Goal: Task Accomplishment & Management: Complete application form

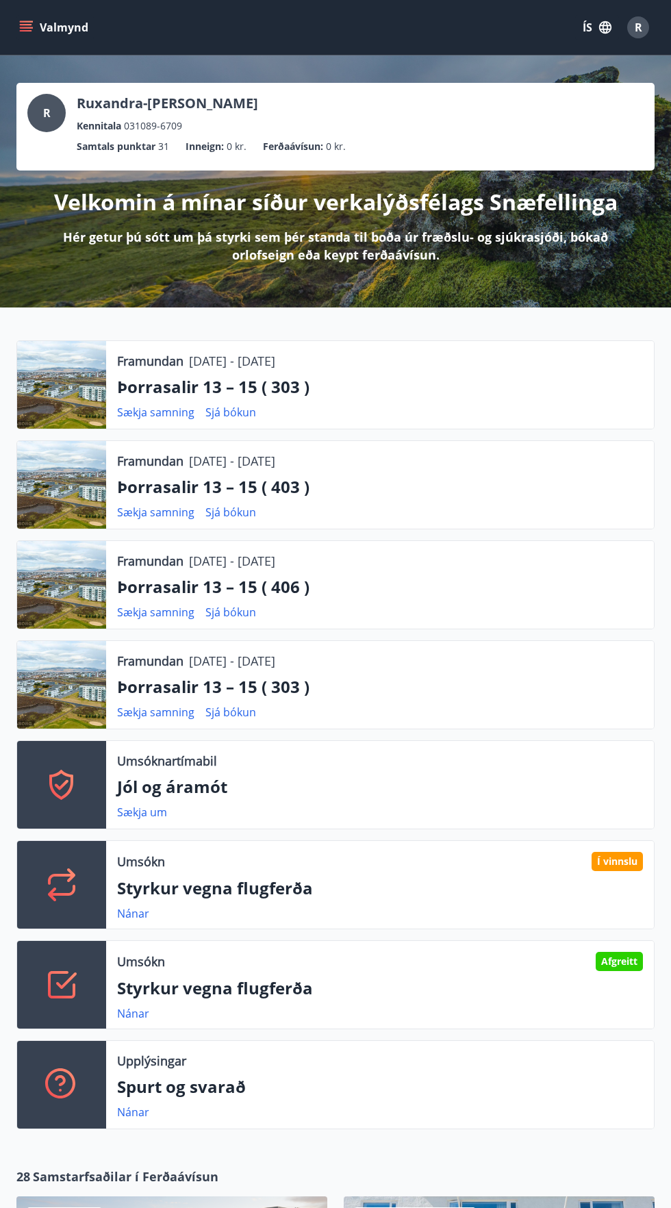
click at [578, 24] on button "ÍS" at bounding box center [597, 27] width 44 height 25
click at [438, 86] on span "English" at bounding box center [433, 86] width 34 height 13
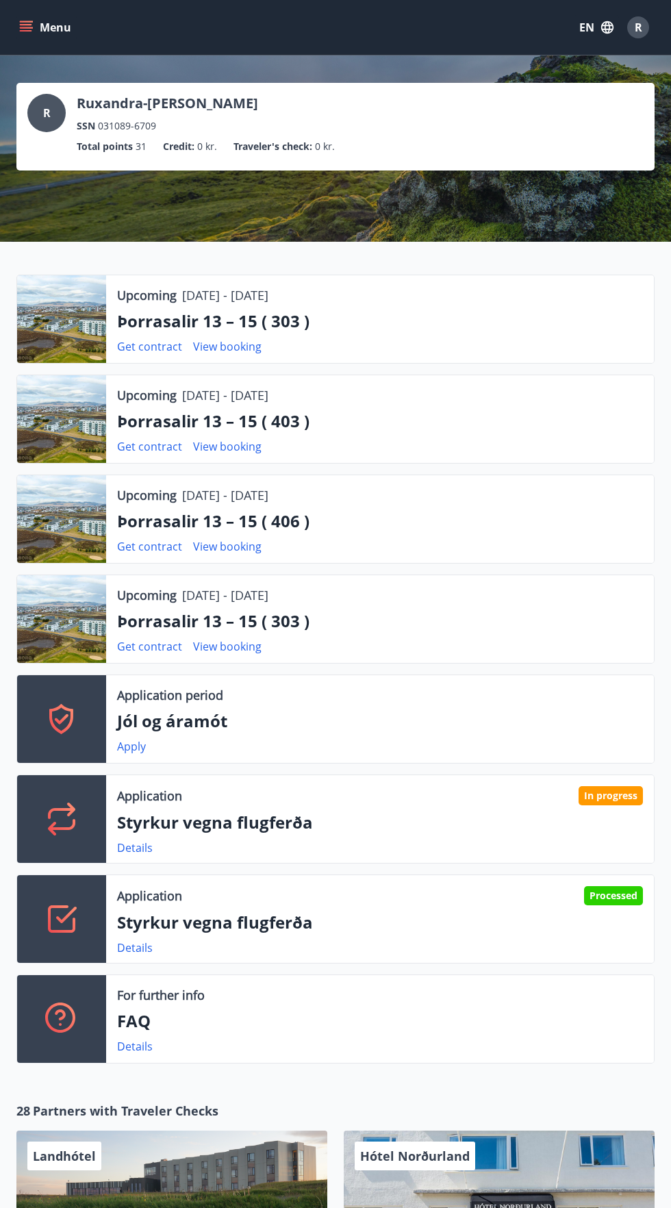
click at [26, 27] on icon "menu" at bounding box center [27, 27] width 15 height 1
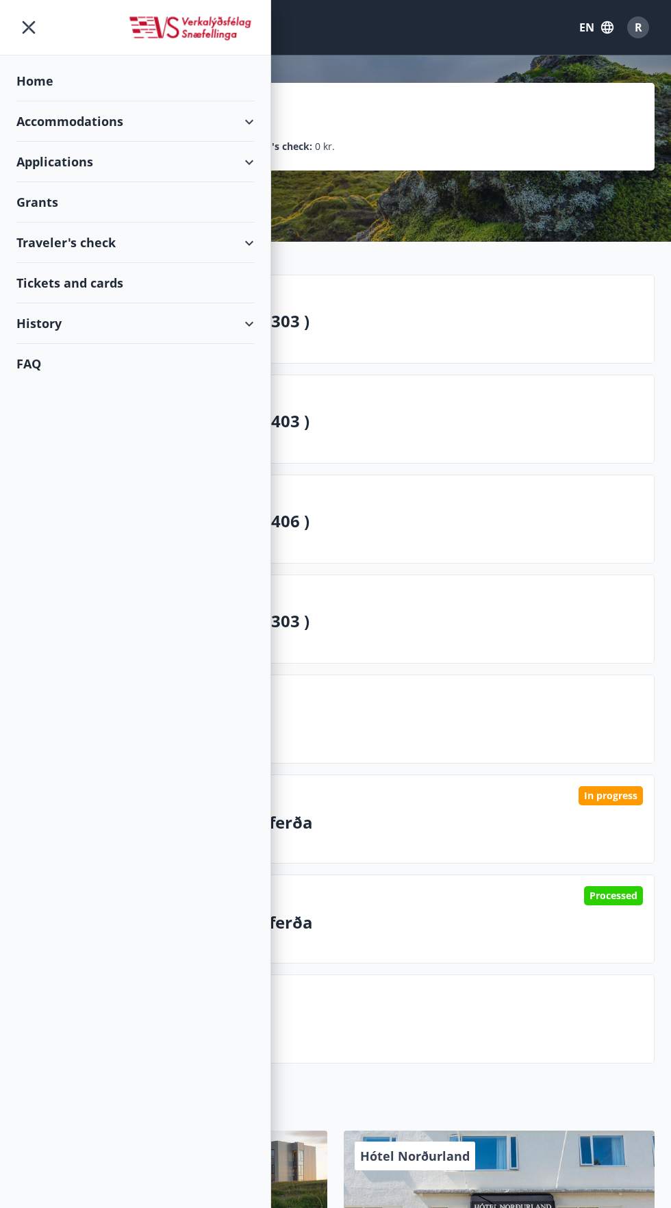
click at [38, 202] on div "Grants" at bounding box center [135, 202] width 238 height 40
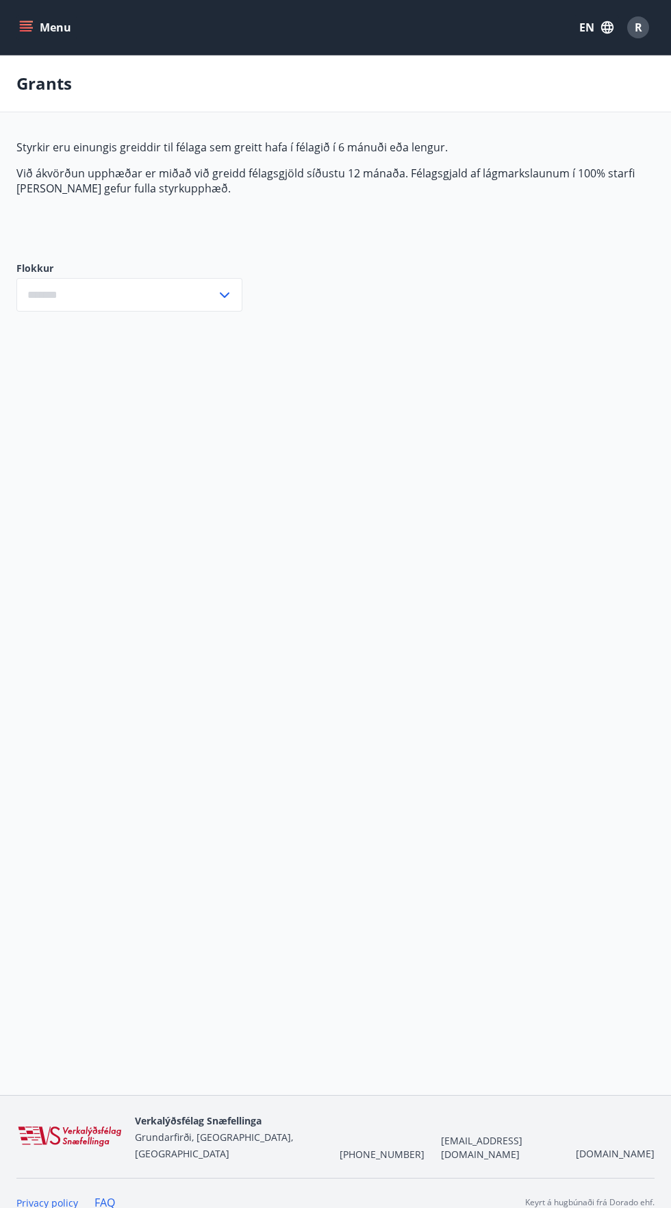
type input "***"
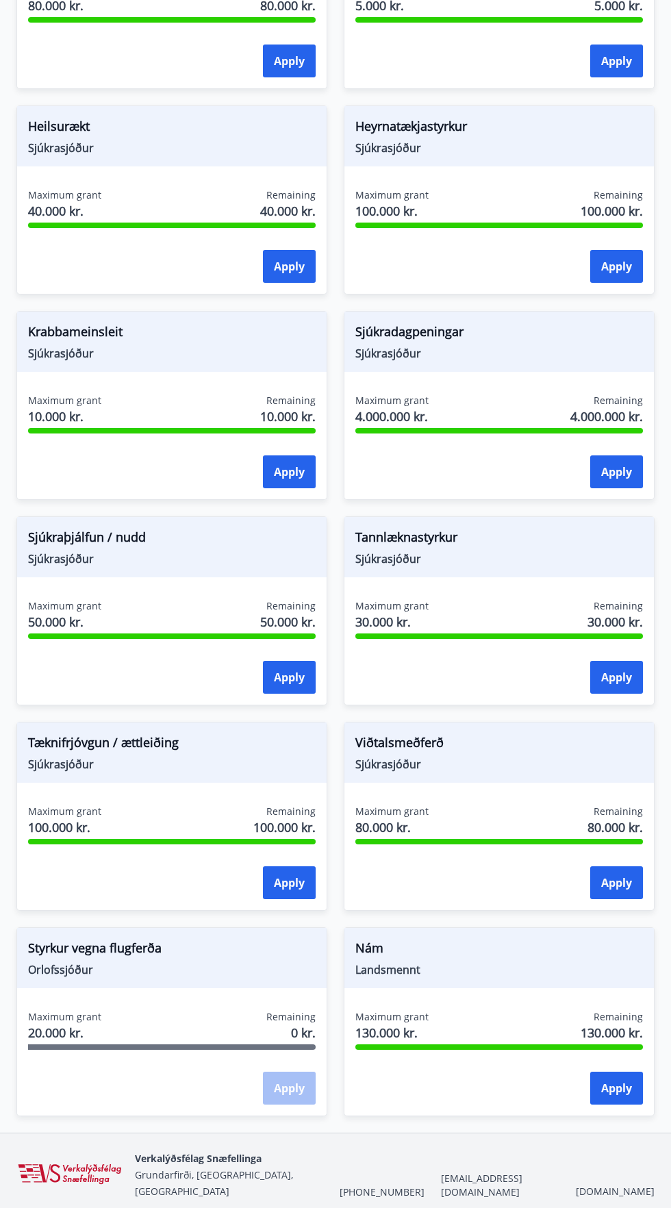
scroll to position [866, 0]
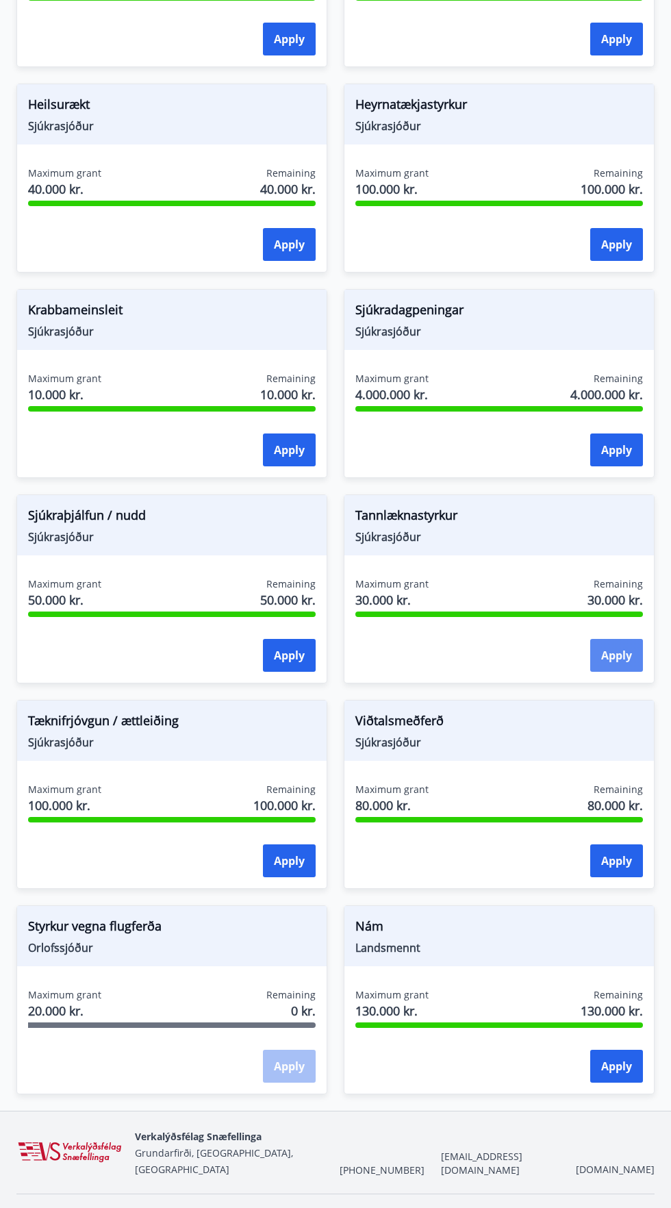
click at [612, 648] on button "Apply" at bounding box center [616, 655] width 53 height 33
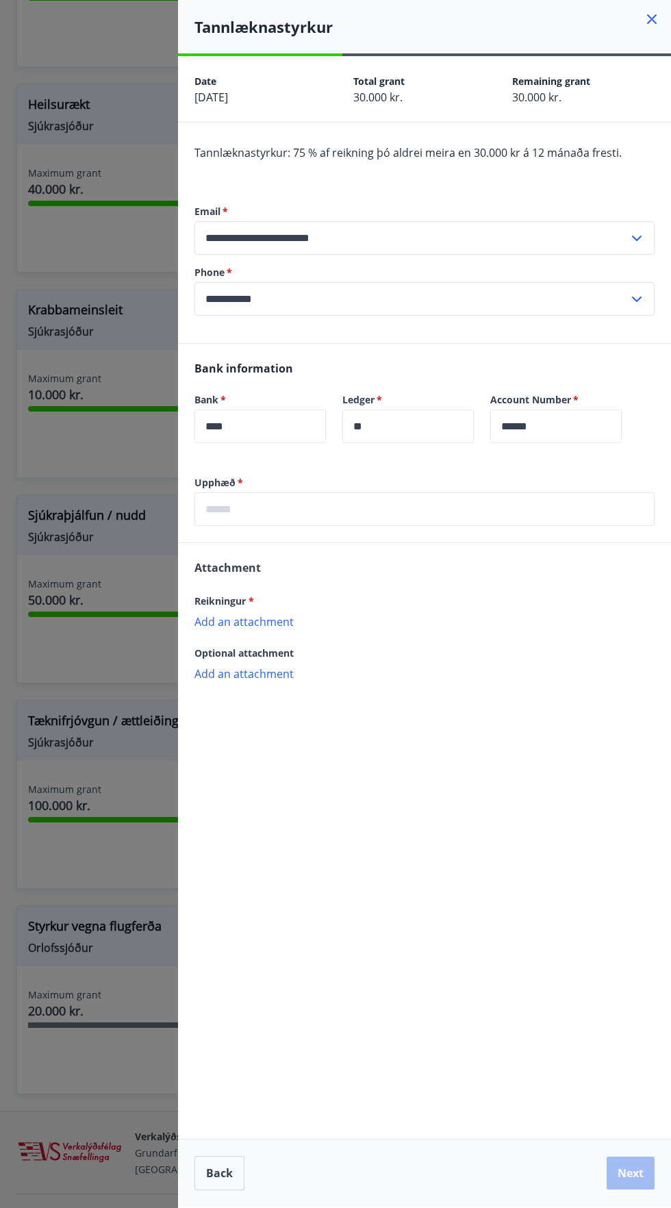
click at [229, 514] on input "text" at bounding box center [425, 509] width 460 height 34
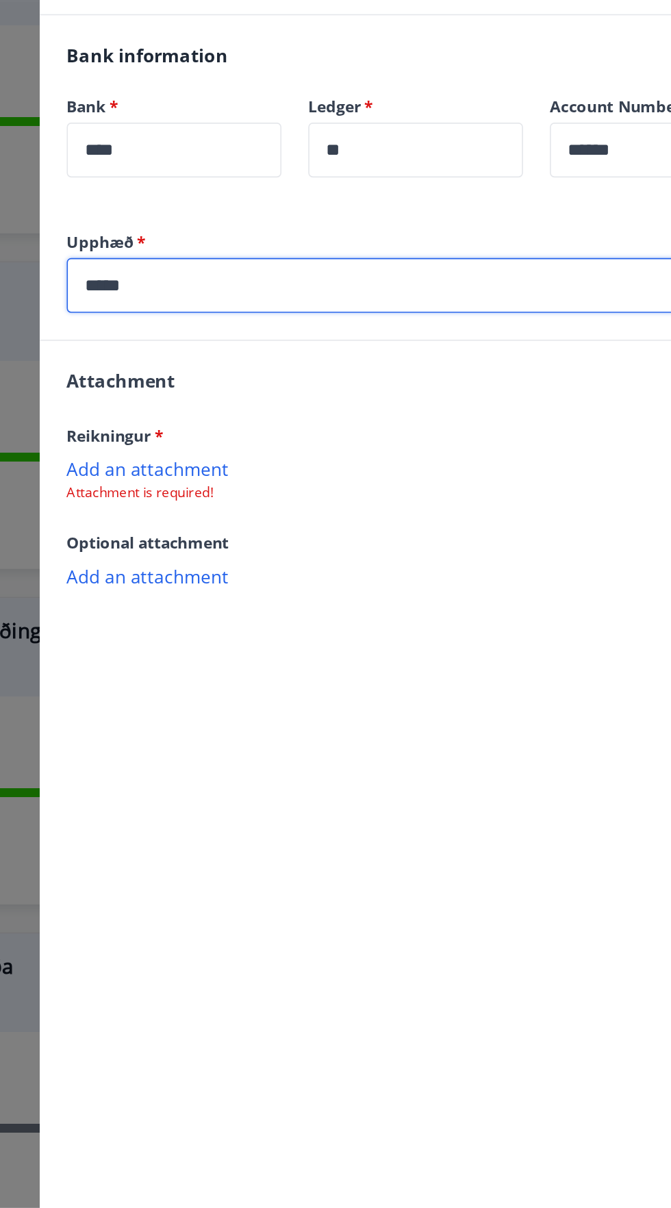
type input "*****"
click at [212, 621] on p "Add an attachment" at bounding box center [425, 621] width 460 height 14
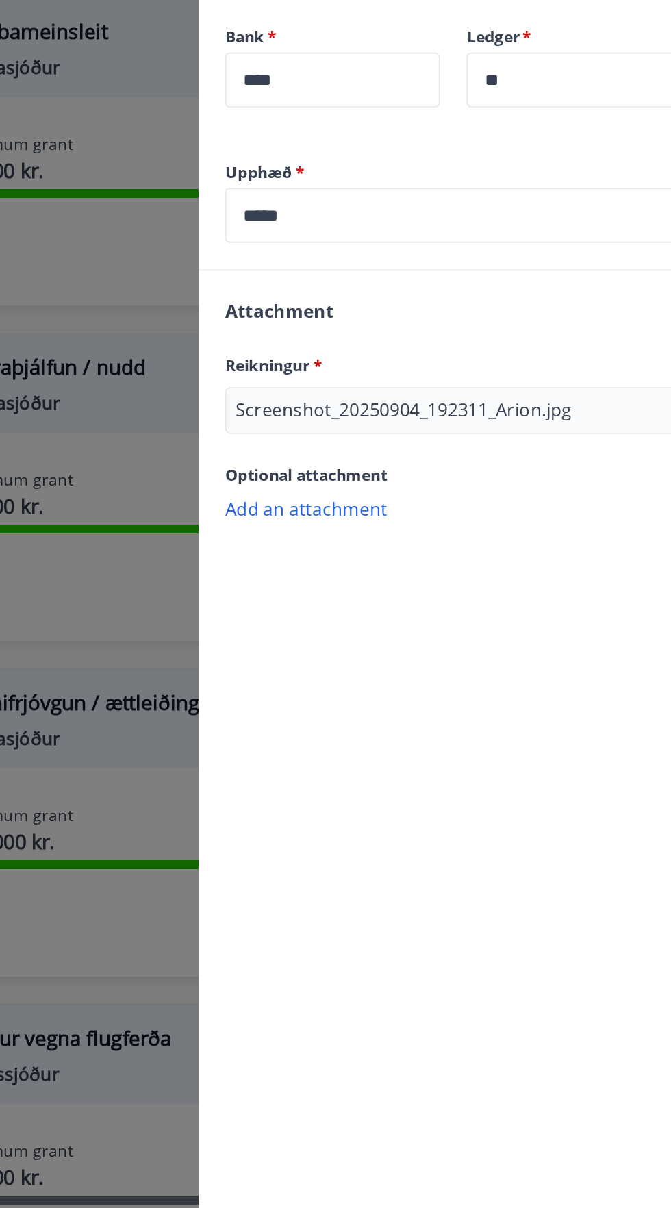
scroll to position [779, 0]
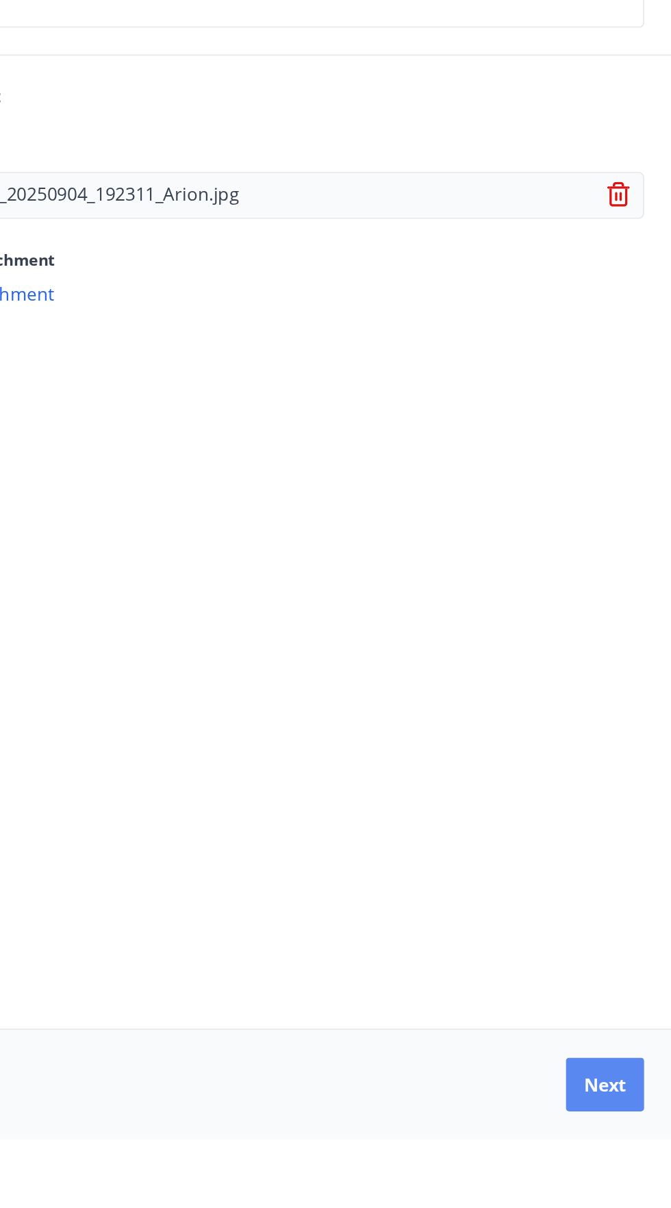
click at [638, 1190] on button "Next" at bounding box center [631, 1173] width 48 height 33
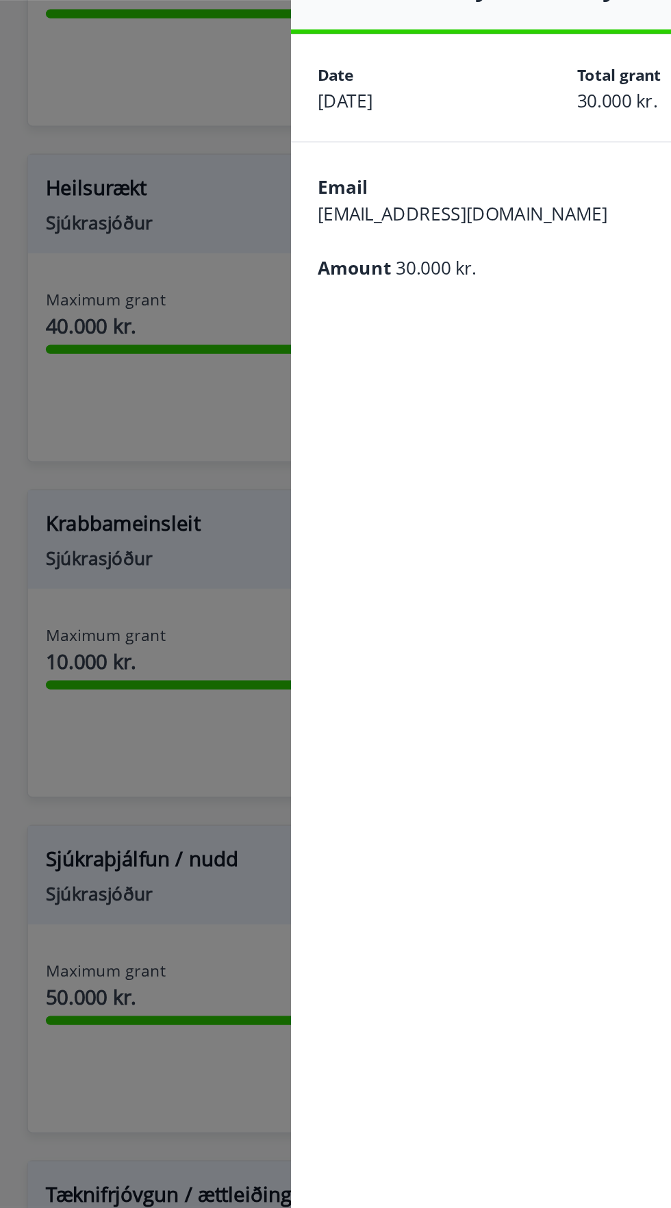
scroll to position [820, 0]
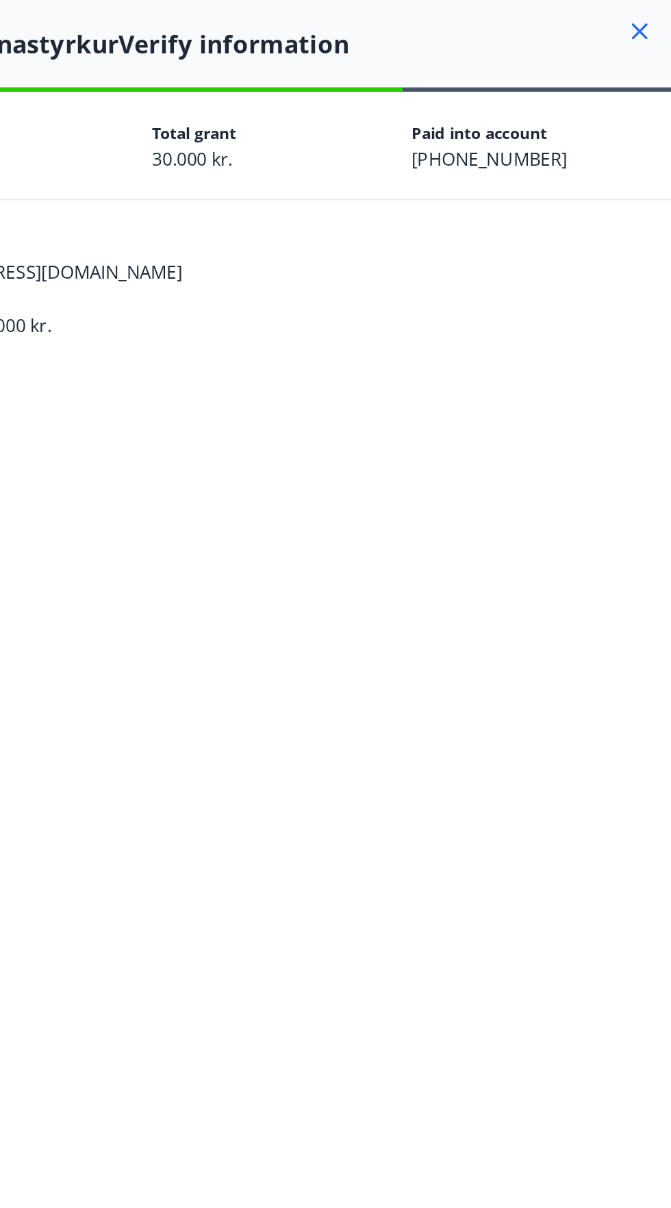
click at [651, 19] on icon at bounding box center [652, 19] width 2 height 2
